Goal: Task Accomplishment & Management: Manage account settings

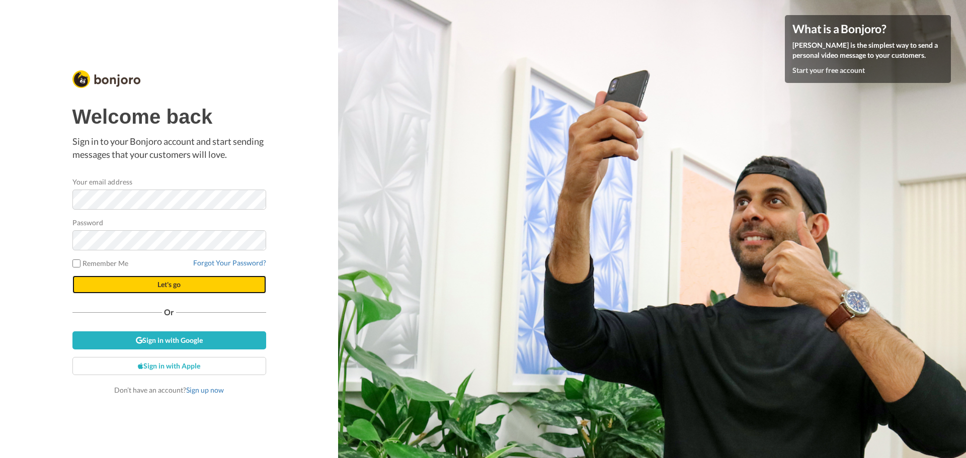
click at [163, 281] on span "Let's go" at bounding box center [168, 284] width 23 height 9
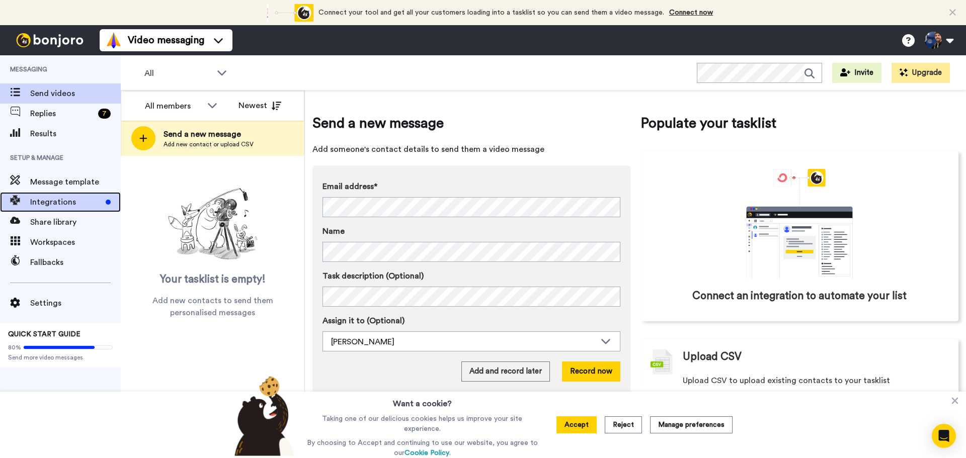
click at [82, 202] on span "Integrations" at bounding box center [65, 202] width 71 height 12
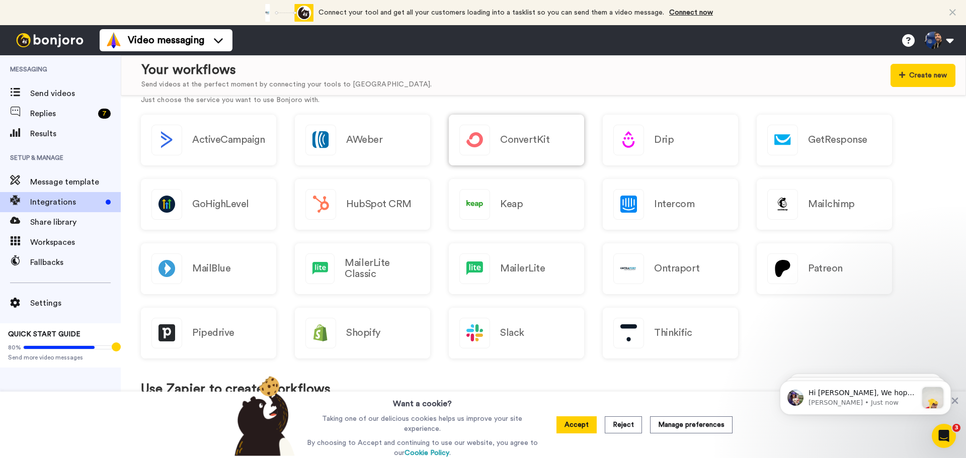
scroll to position [151, 0]
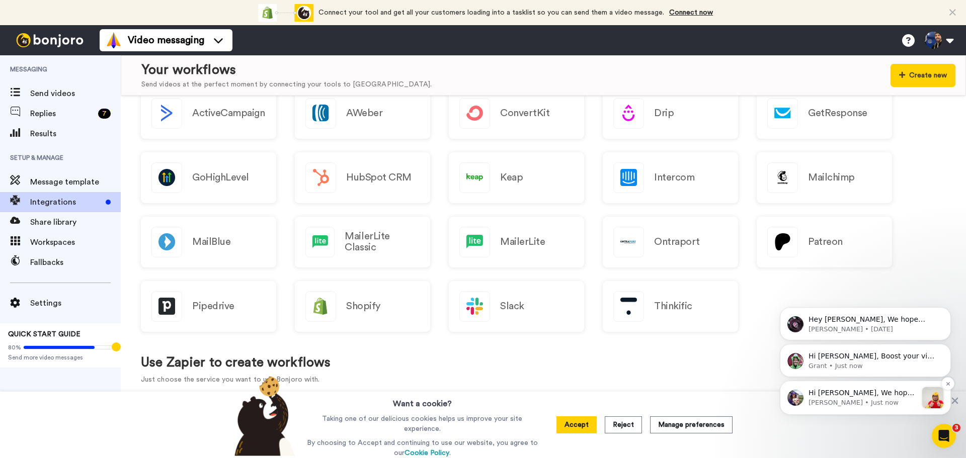
click at [872, 396] on p "Hi Aaron, We hope you and your customers have been having a great time with Bon…" at bounding box center [862, 393] width 109 height 10
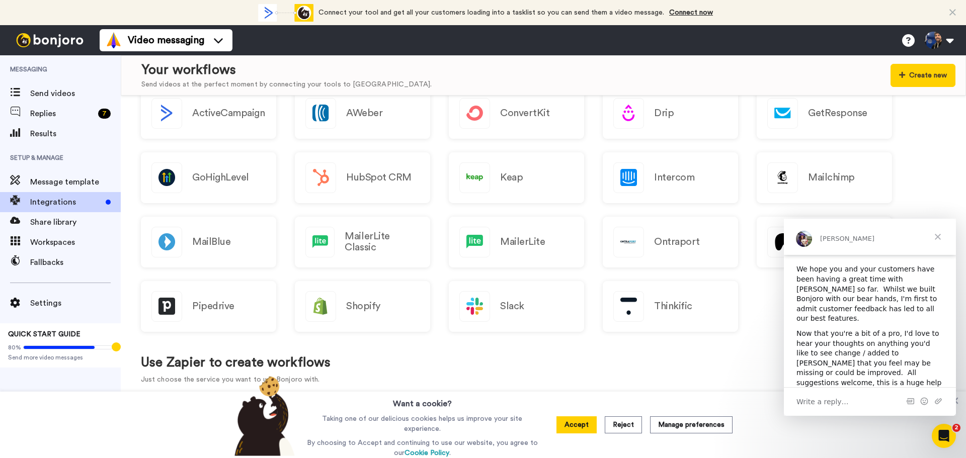
scroll to position [119, 0]
click at [942, 433] on icon "Open Intercom Messenger" at bounding box center [942, 434] width 17 height 17
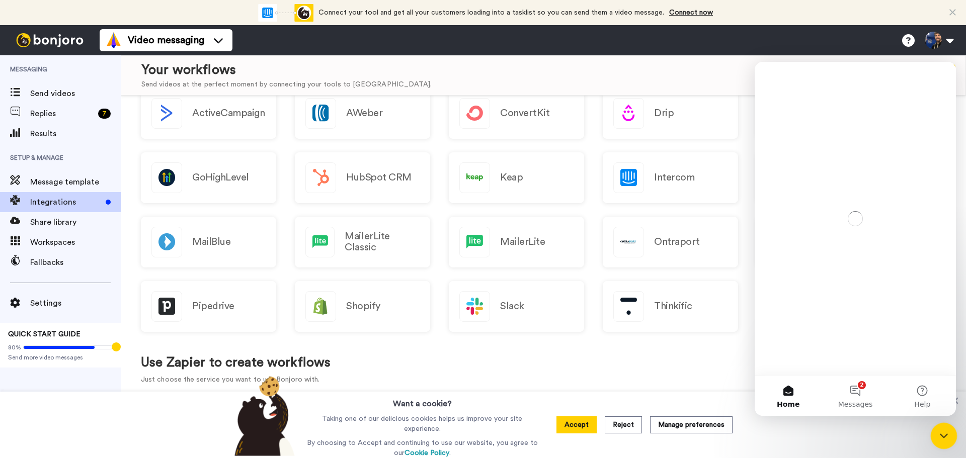
scroll to position [0, 0]
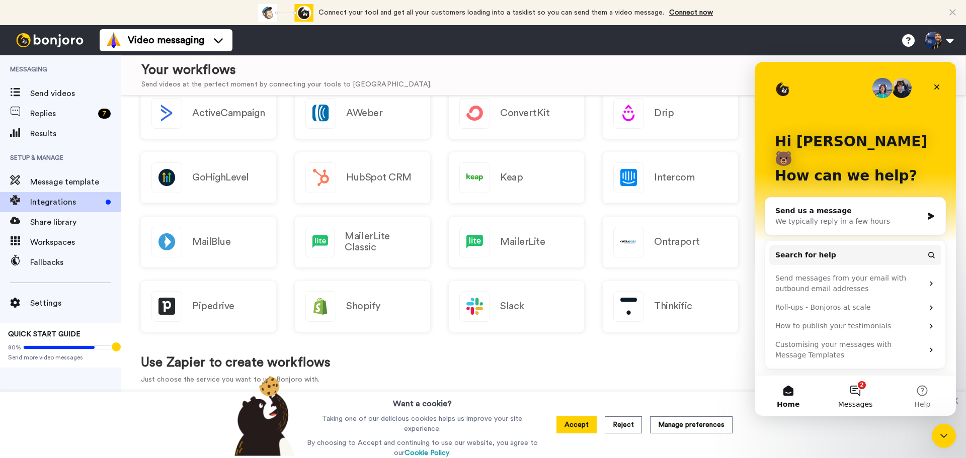
click at [861, 393] on button "2 Messages" at bounding box center [854, 396] width 67 height 40
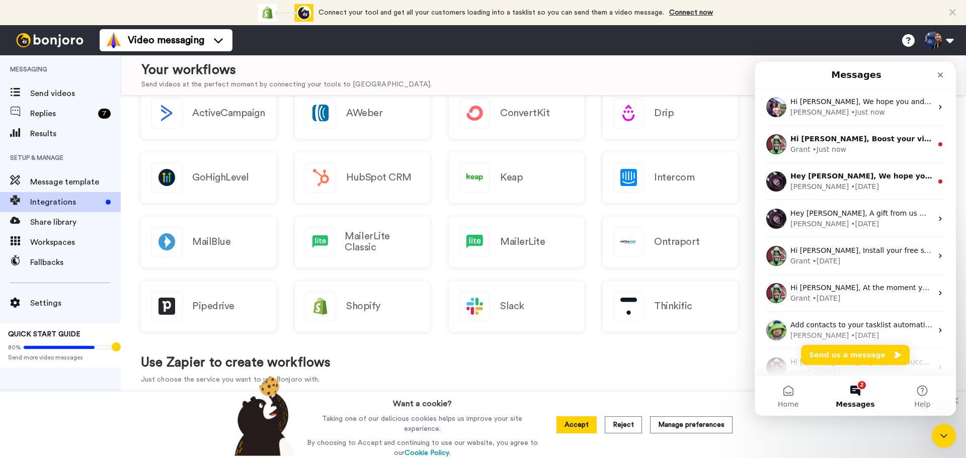
click at [723, 363] on div "Use Zapier to create workflows Just choose the service you want to use Bonjoro …" at bounding box center [543, 370] width 805 height 49
click at [939, 72] on icon "Close" at bounding box center [940, 75] width 8 height 8
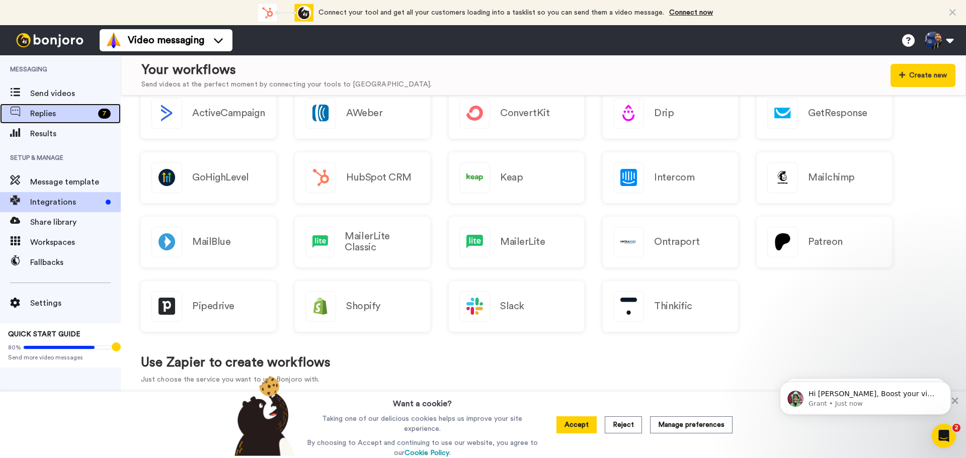
click at [68, 110] on span "Replies" at bounding box center [62, 114] width 64 height 12
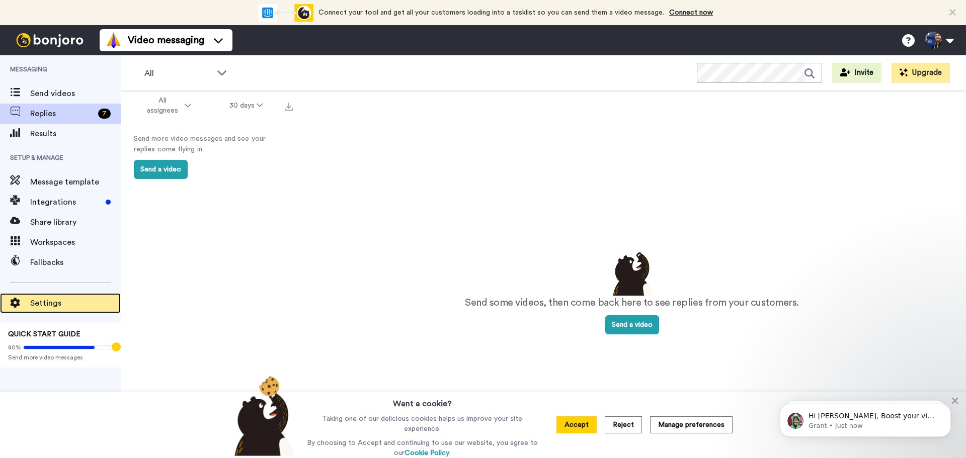
click at [66, 304] on span "Settings" at bounding box center [75, 303] width 91 height 12
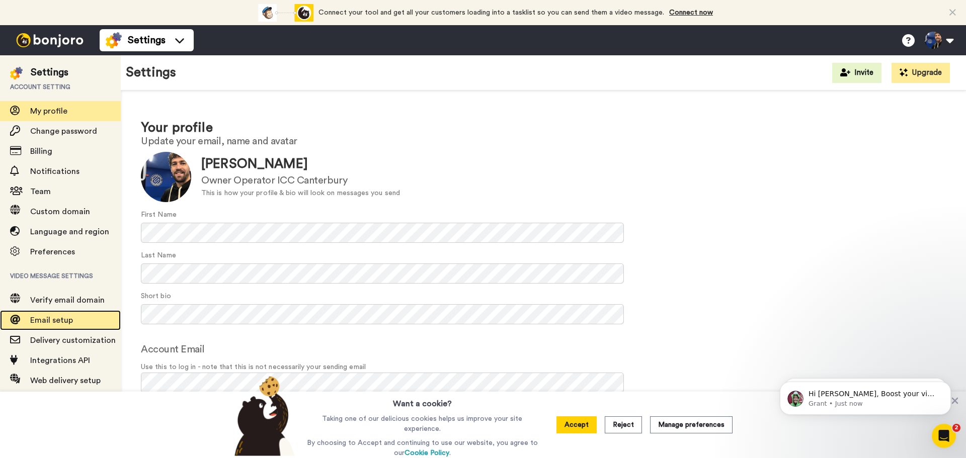
click at [72, 324] on span "Email setup" at bounding box center [75, 320] width 91 height 12
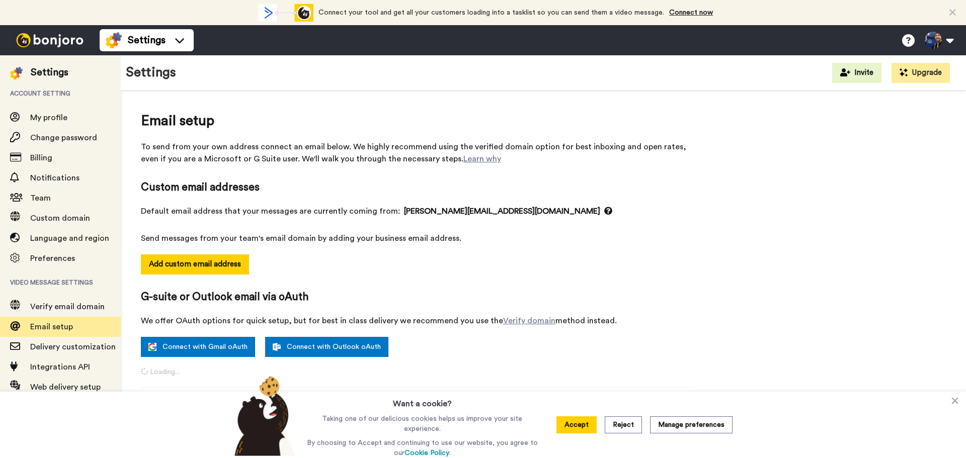
select select "97996"
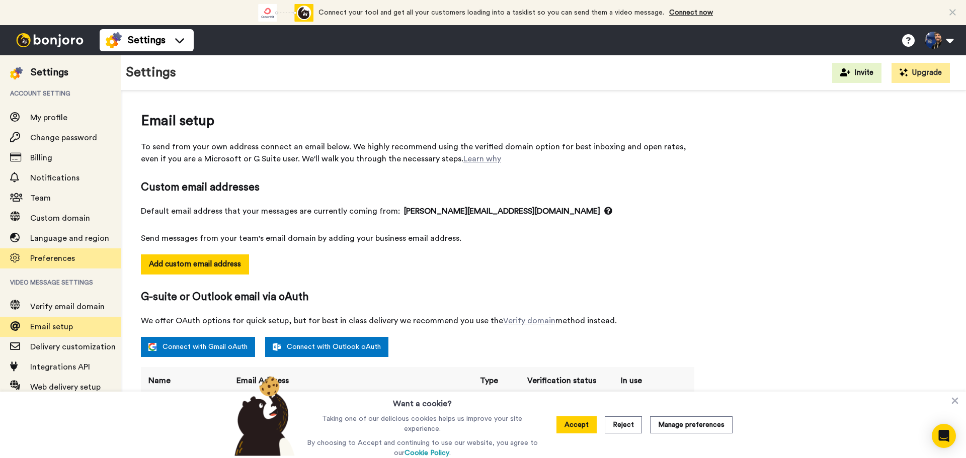
scroll to position [7, 0]
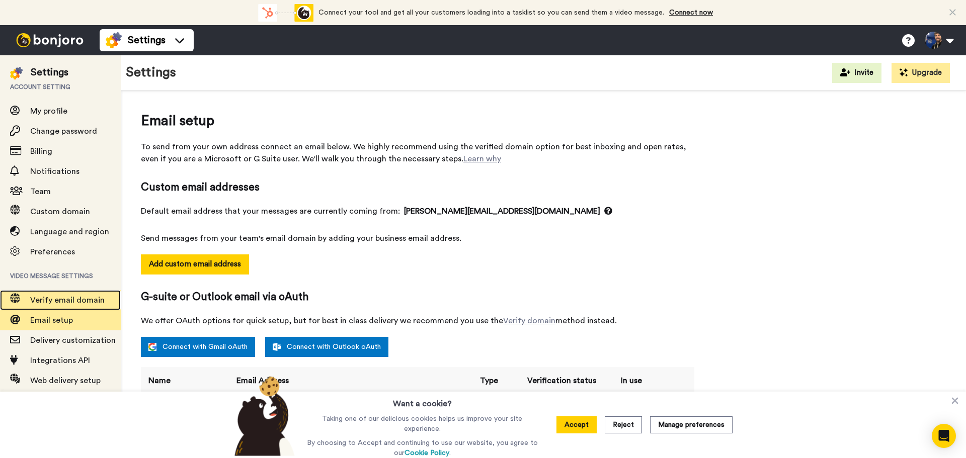
click at [74, 300] on span "Verify email domain" at bounding box center [67, 300] width 74 height 8
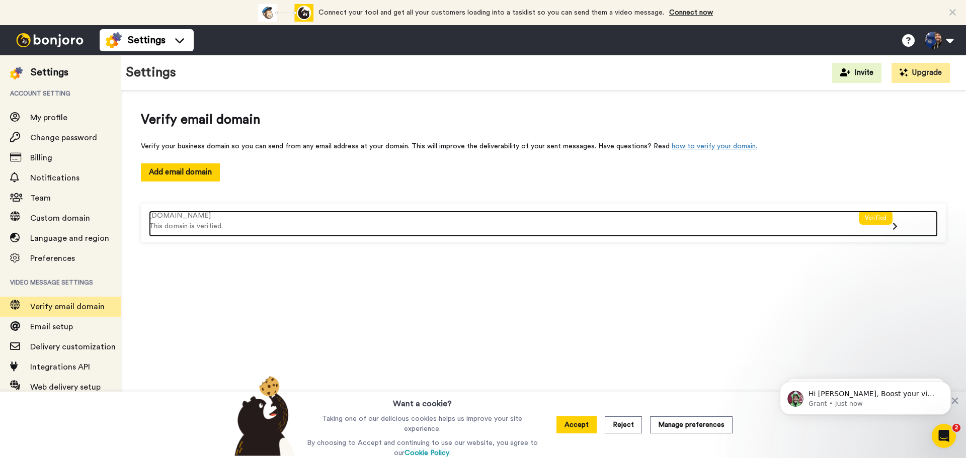
click at [893, 230] on icon at bounding box center [894, 226] width 5 height 8
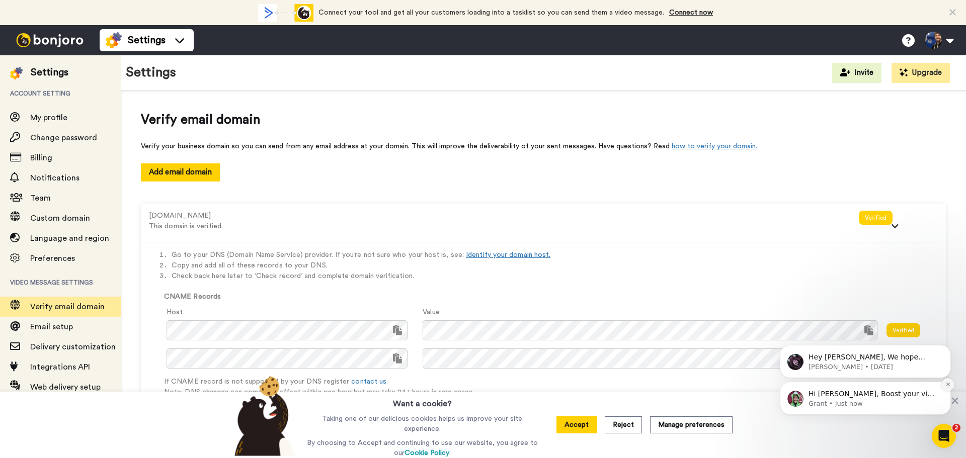
click at [947, 386] on icon "Dismiss notification" at bounding box center [948, 385] width 6 height 6
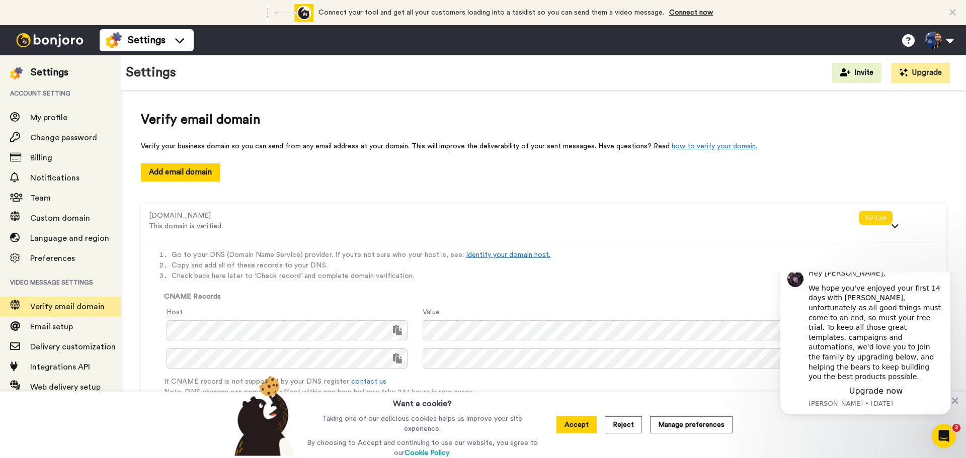
click at [949, 268] on icon "Dismiss notification" at bounding box center [948, 266] width 6 height 6
